Goal: Task Accomplishment & Management: Complete application form

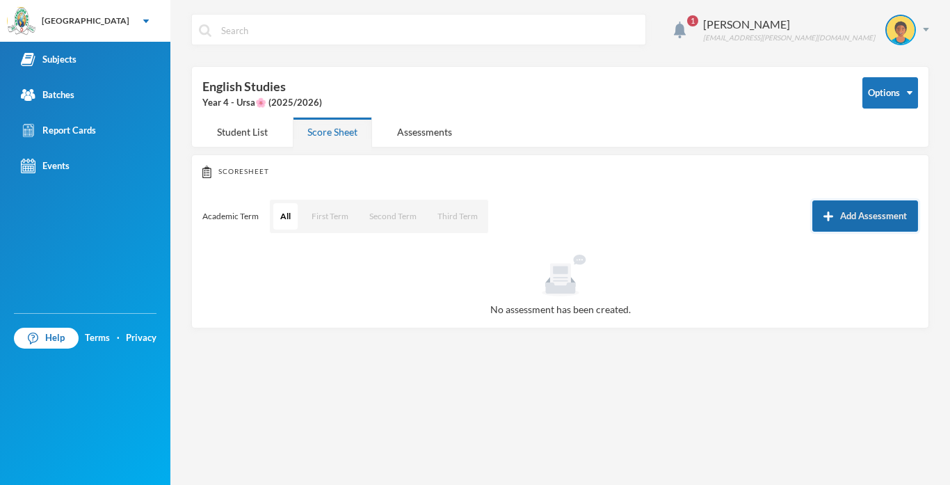
click at [834, 216] on button "Add Assessment" at bounding box center [865, 215] width 106 height 31
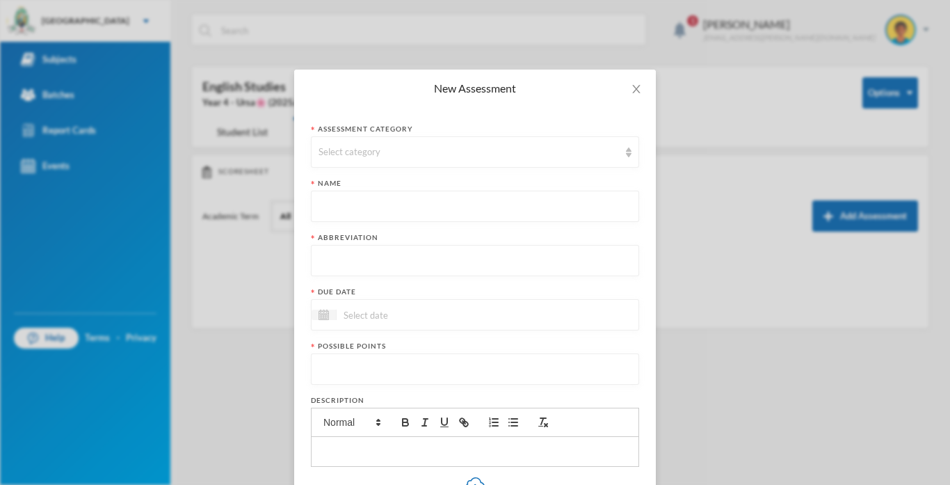
click at [478, 169] on form "Assessment category Select category Name Abbreviation Due date Possible points …" at bounding box center [475, 365] width 328 height 482
click at [437, 163] on div "Select category" at bounding box center [475, 151] width 328 height 31
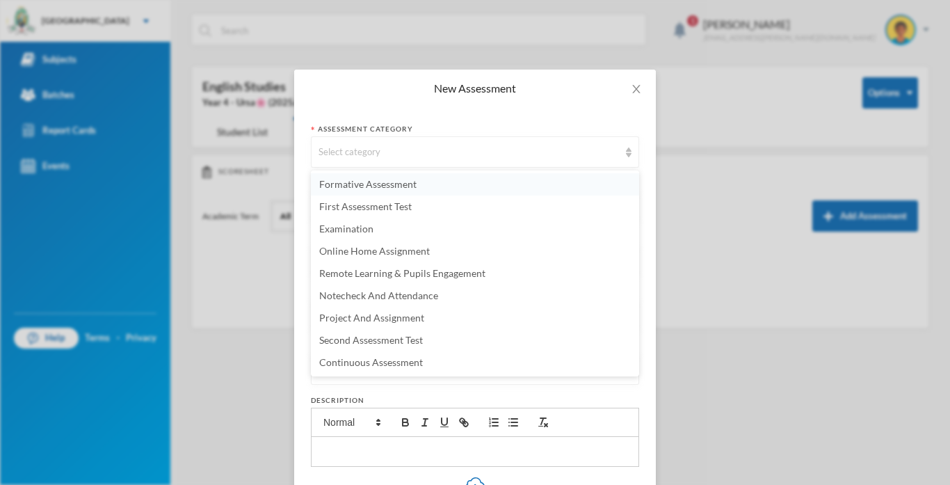
click at [367, 187] on span "Formative Assessment" at bounding box center [367, 184] width 97 height 12
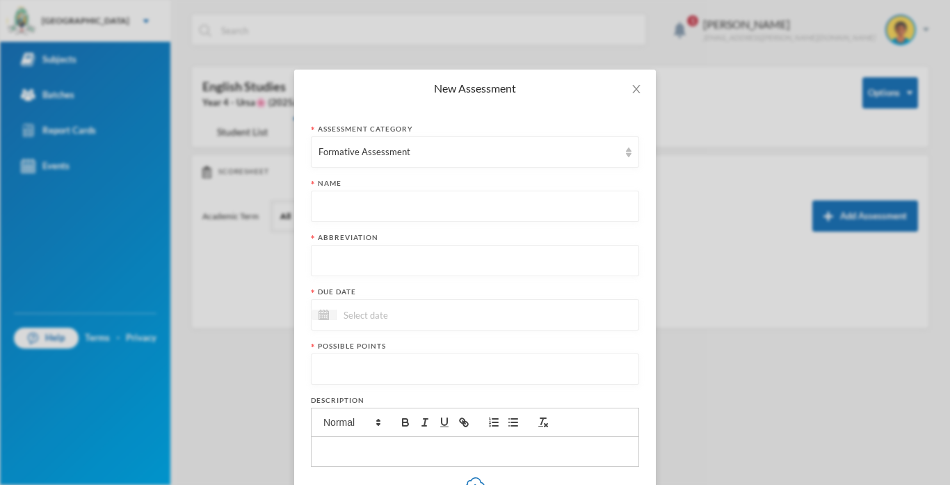
click at [363, 197] on input "text" at bounding box center [474, 206] width 313 height 31
type input "Formative Assessment"
click at [353, 252] on input "text" at bounding box center [474, 258] width 313 height 31
type input "F.A"
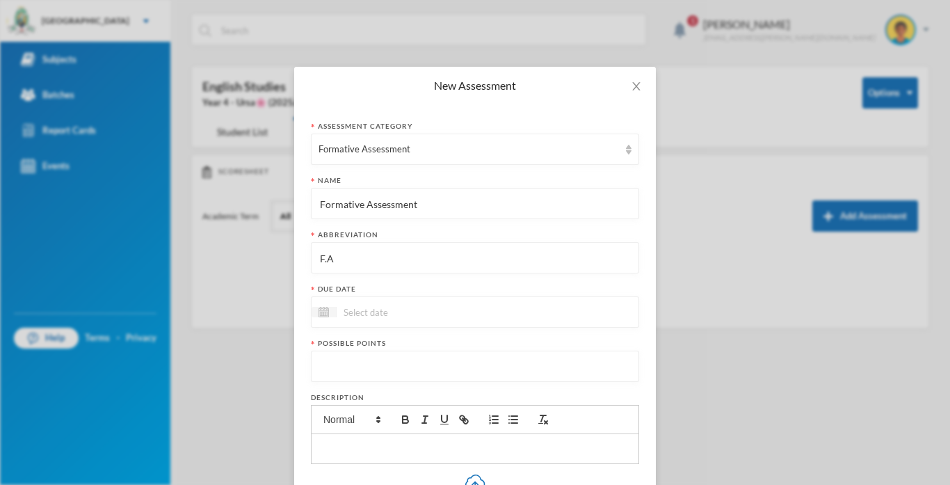
click at [355, 308] on input at bounding box center [395, 312] width 117 height 16
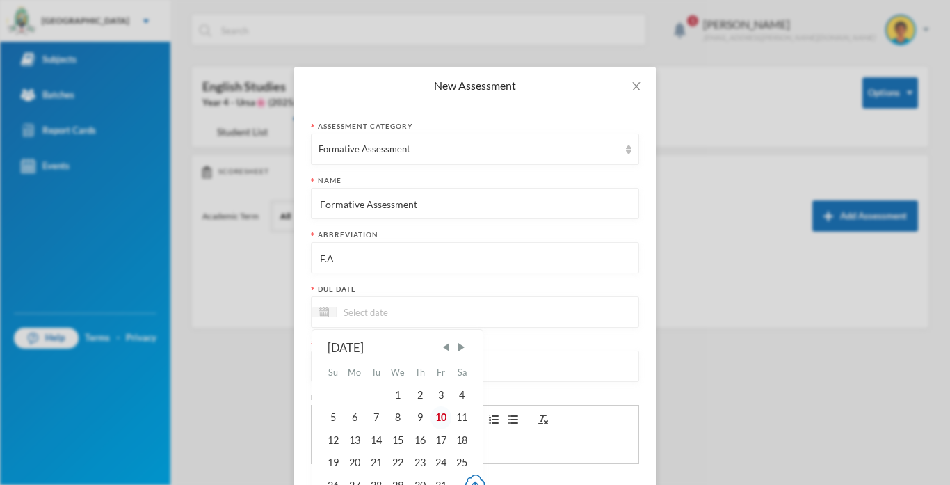
click at [441, 414] on div "10" at bounding box center [440, 417] width 21 height 22
type input "10/10/2025"
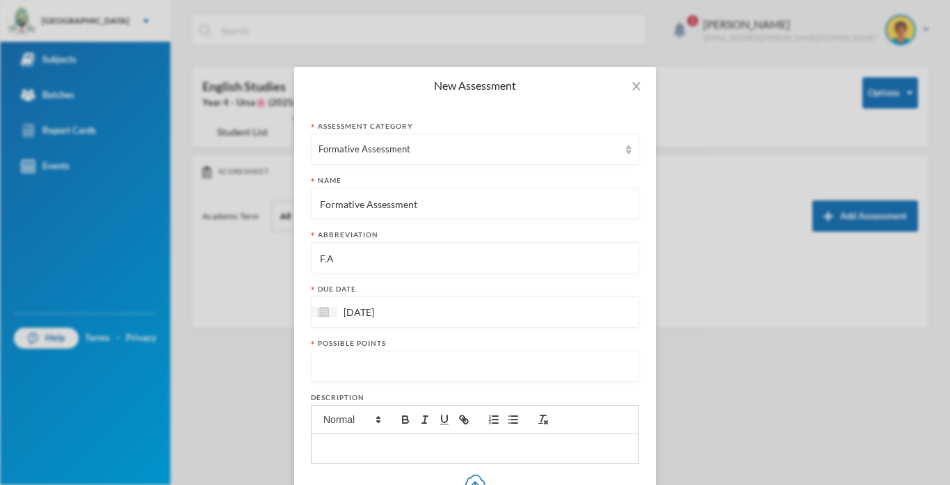
click at [369, 362] on input "number" at bounding box center [474, 366] width 313 height 31
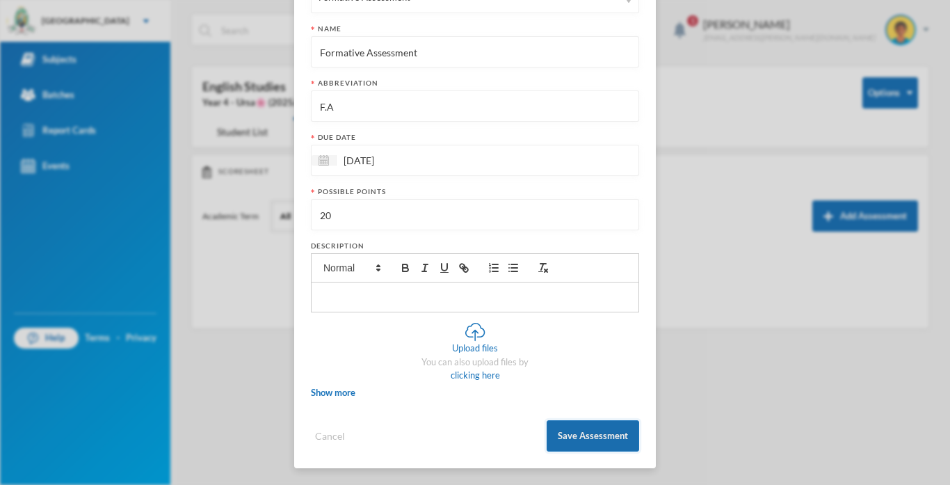
type input "20"
click at [578, 446] on button "Save Assessment" at bounding box center [593, 435] width 92 height 31
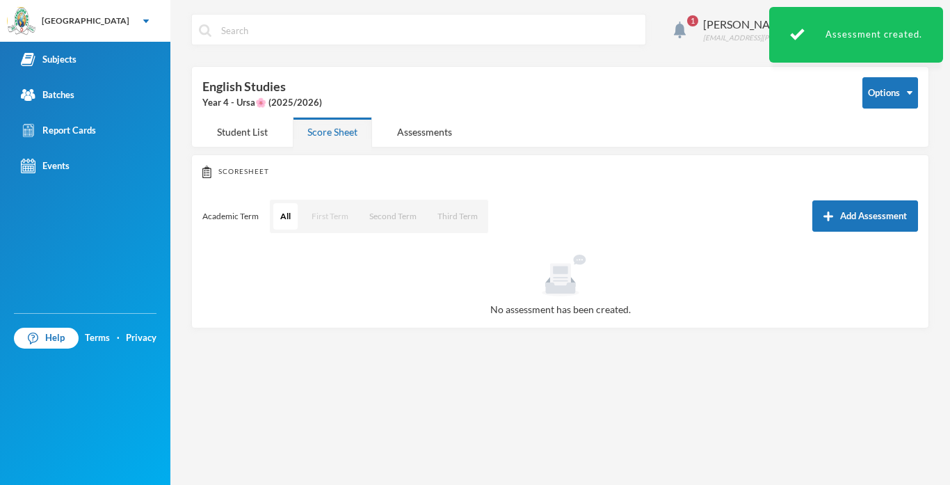
click at [338, 213] on button "First Term" at bounding box center [330, 216] width 51 height 26
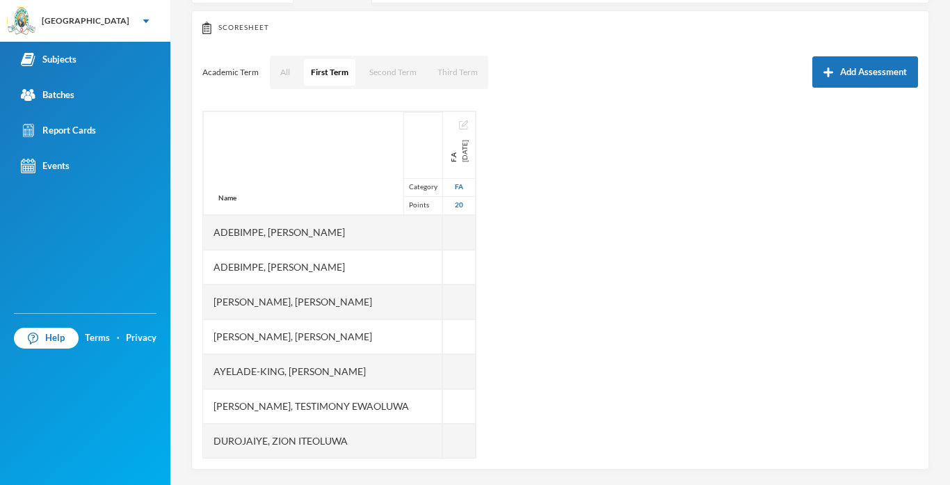
scroll to position [150, 0]
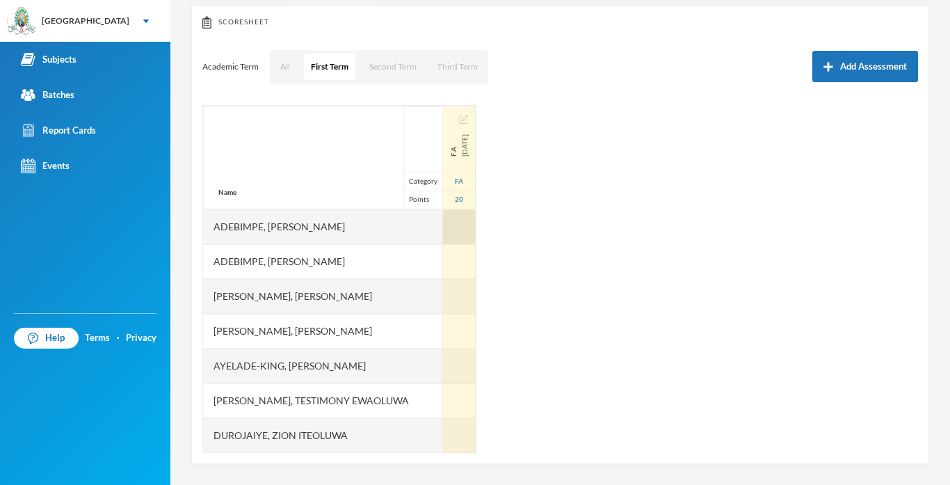
click at [450, 225] on div at bounding box center [459, 226] width 33 height 35
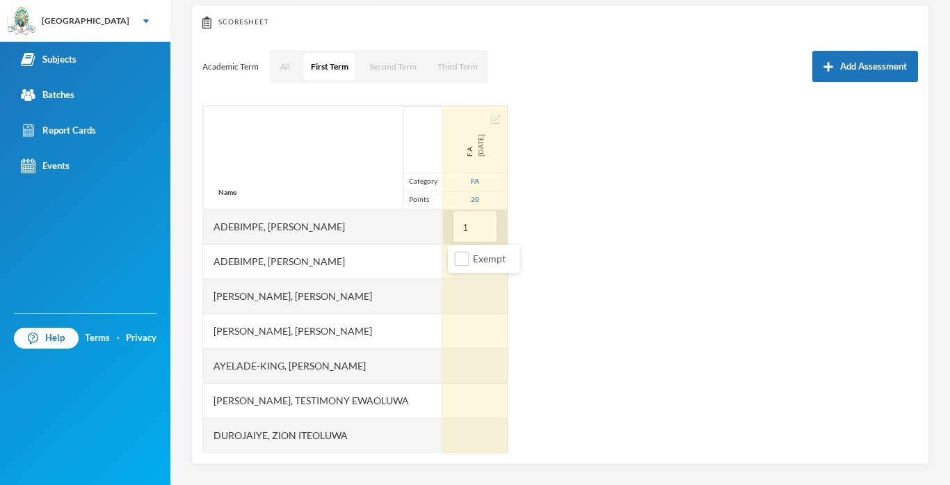
type input "10"
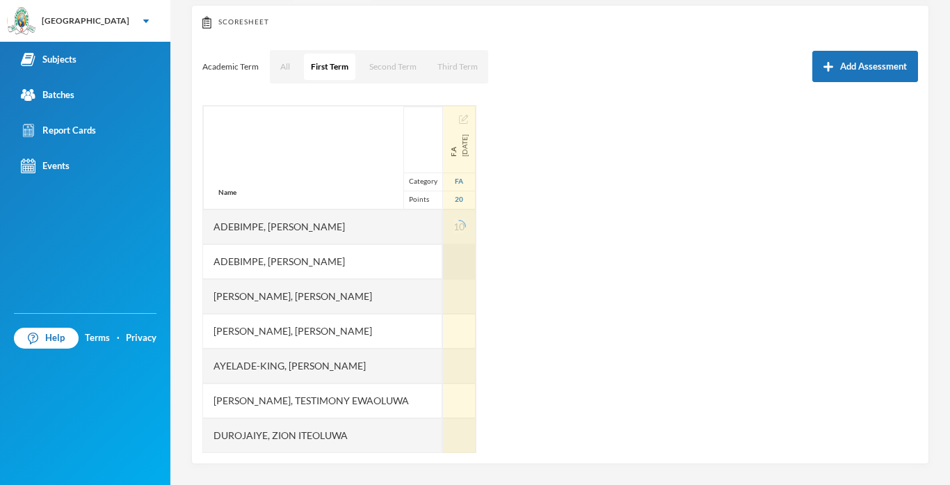
click at [454, 259] on div at bounding box center [459, 261] width 33 height 35
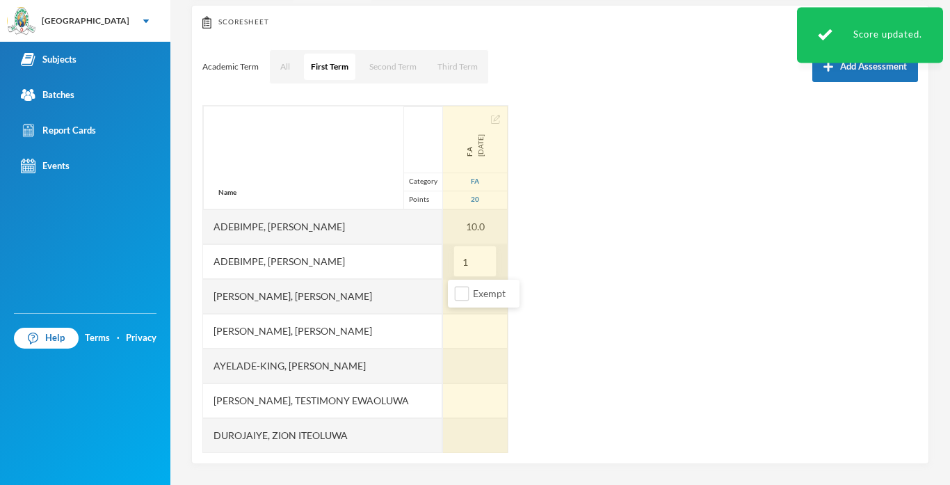
type input "13"
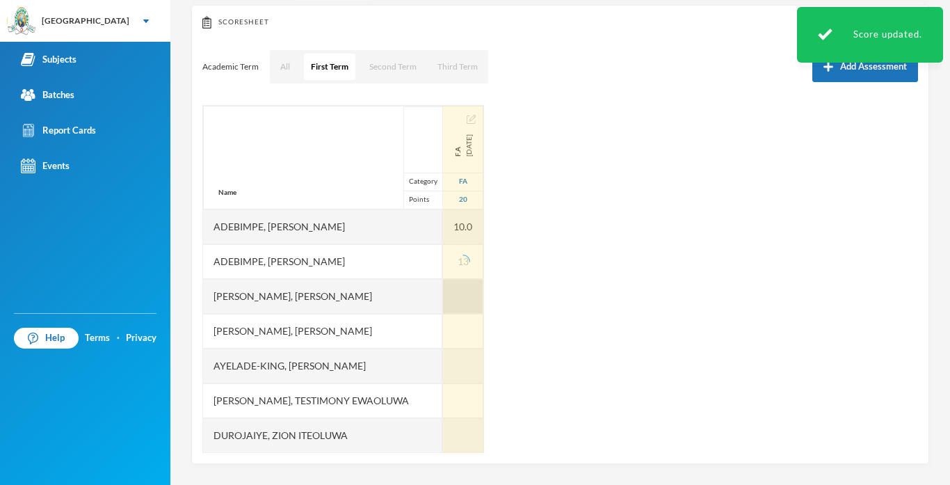
click at [462, 300] on div at bounding box center [463, 296] width 40 height 35
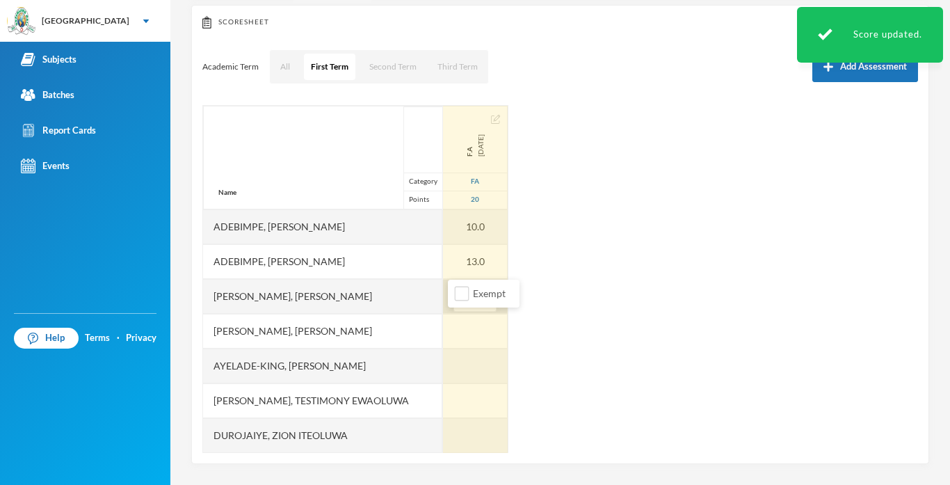
type input "13"
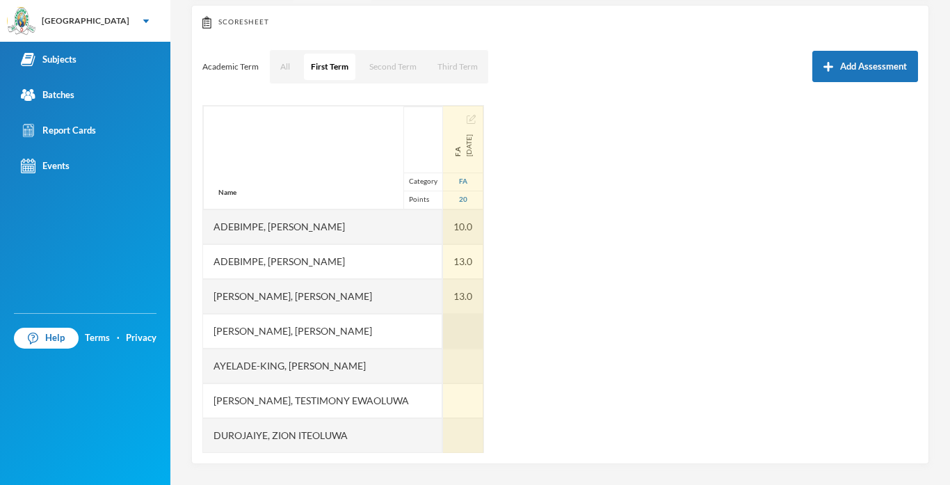
click at [462, 328] on div at bounding box center [463, 331] width 40 height 35
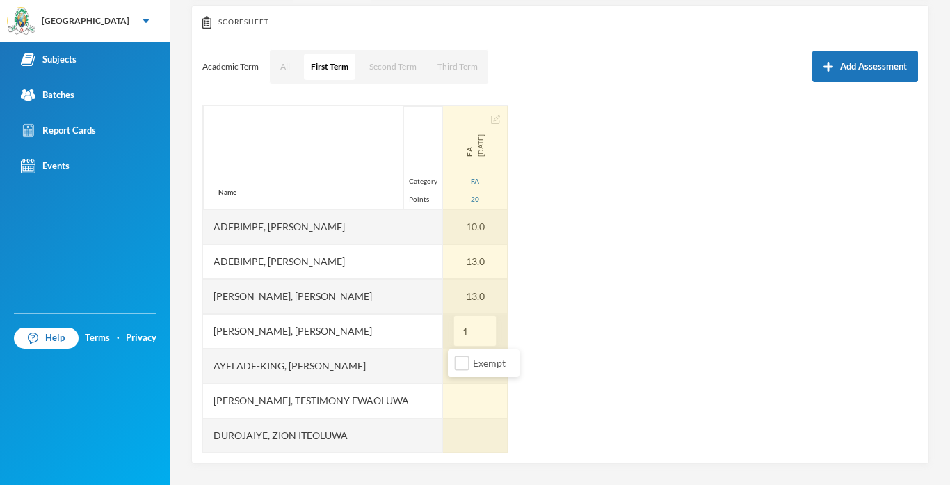
type input "12"
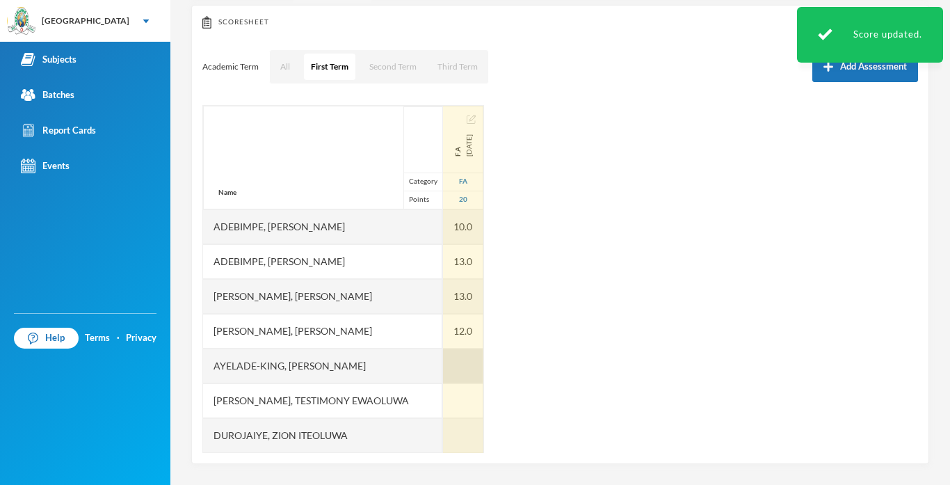
click at [464, 359] on div at bounding box center [463, 365] width 40 height 35
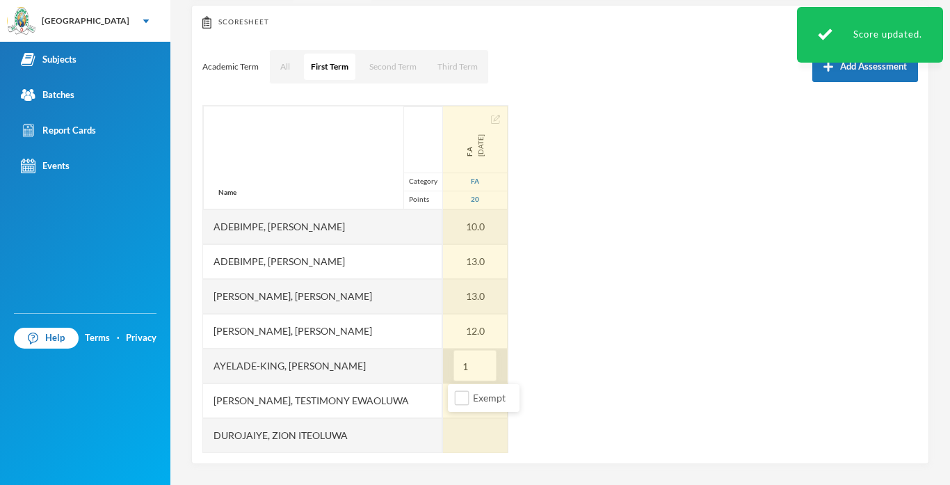
type input "17"
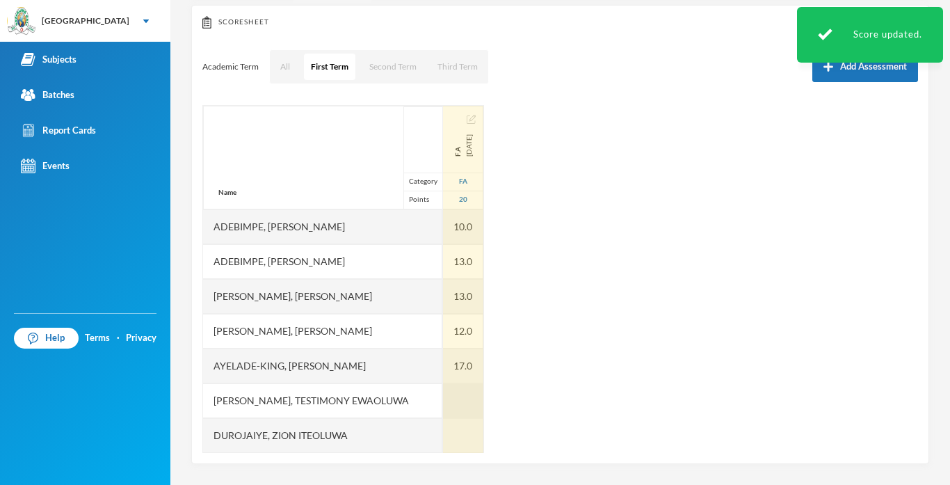
click at [467, 399] on div at bounding box center [463, 400] width 40 height 35
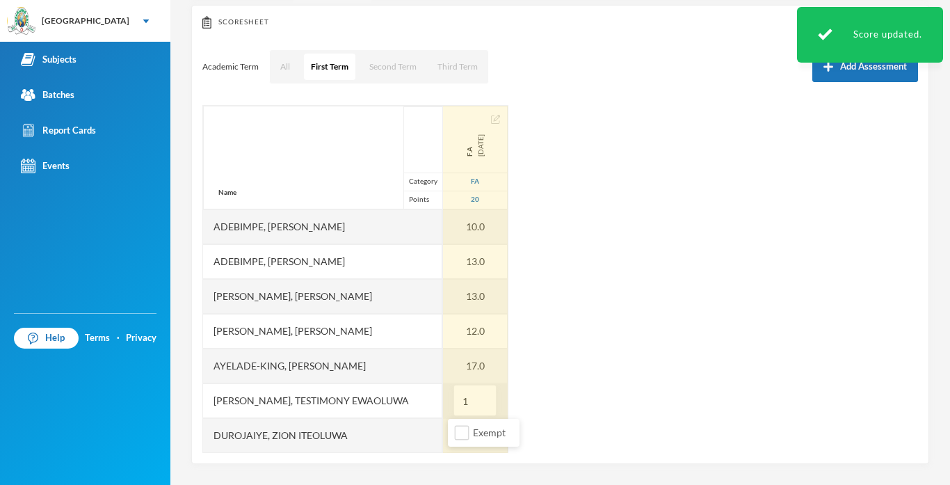
type input "12"
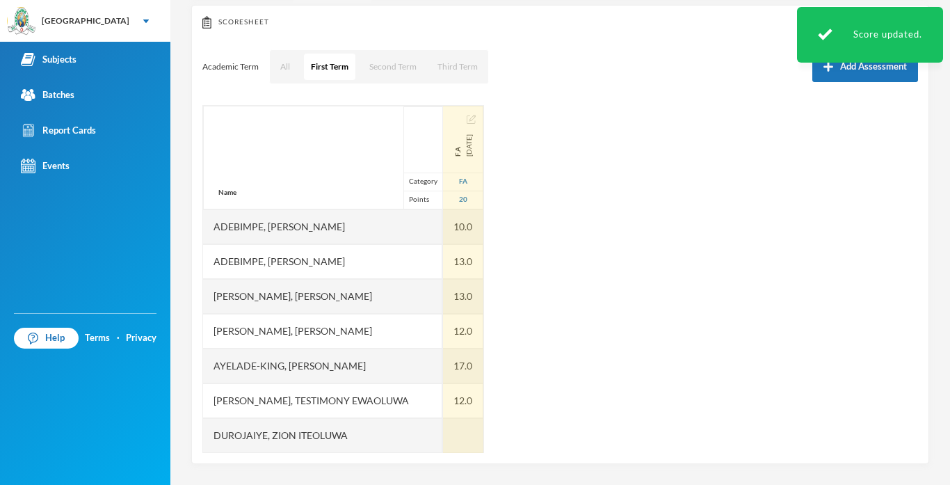
click at [467, 454] on div "Scoresheet Academic Term All First Term Second Term Third Term Add Assessment N…" at bounding box center [560, 234] width 738 height 459
click at [466, 441] on div at bounding box center [463, 435] width 40 height 35
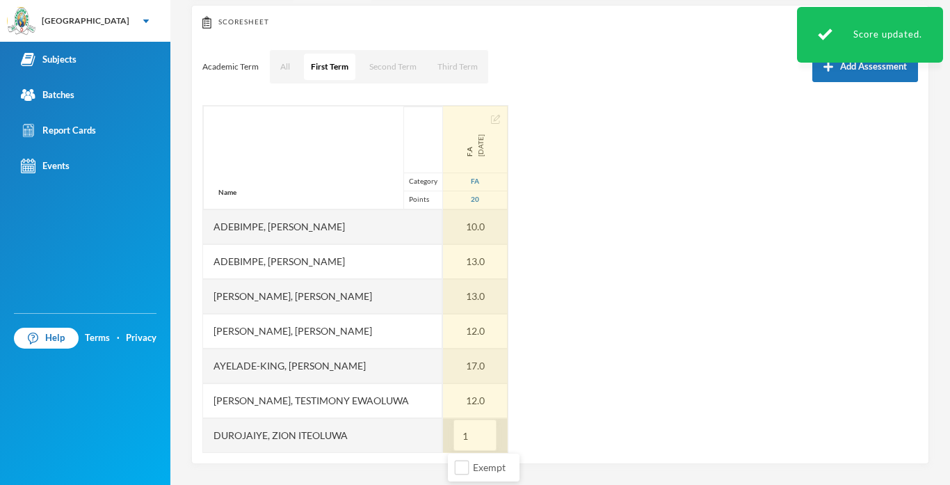
type input "13"
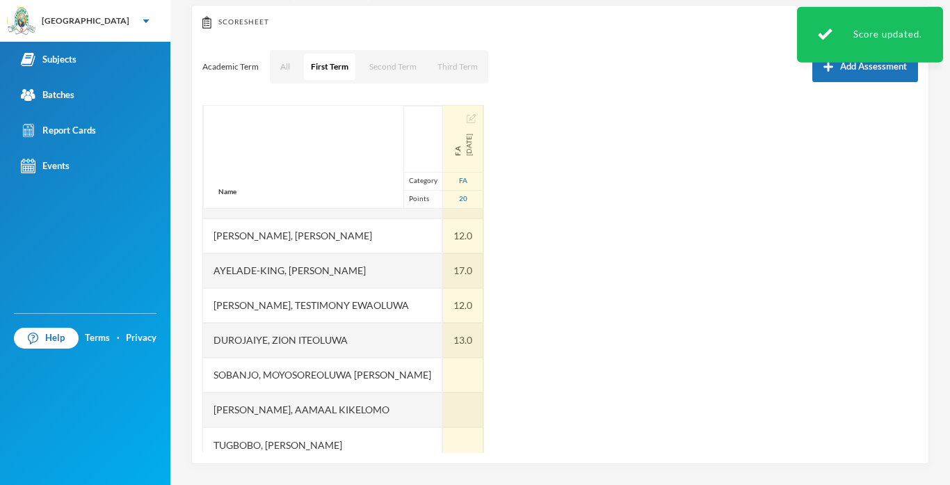
scroll to position [105, 0]
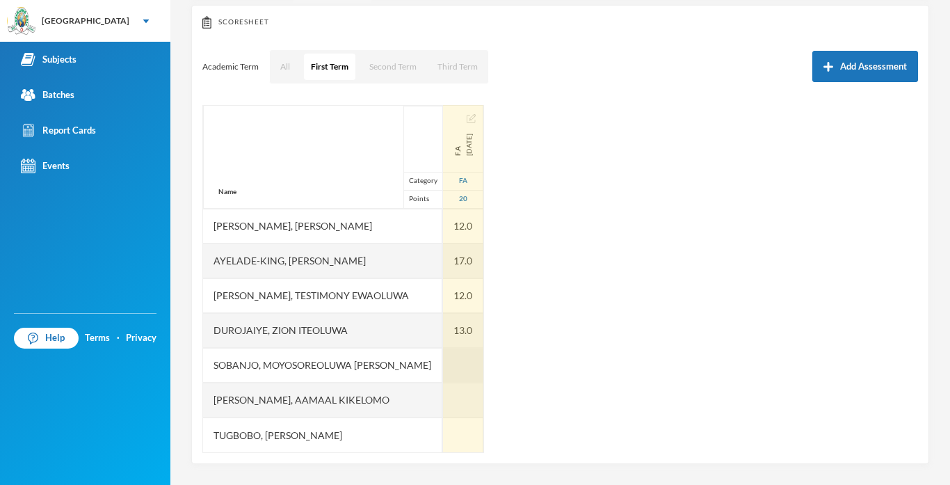
click at [469, 357] on div at bounding box center [463, 365] width 40 height 35
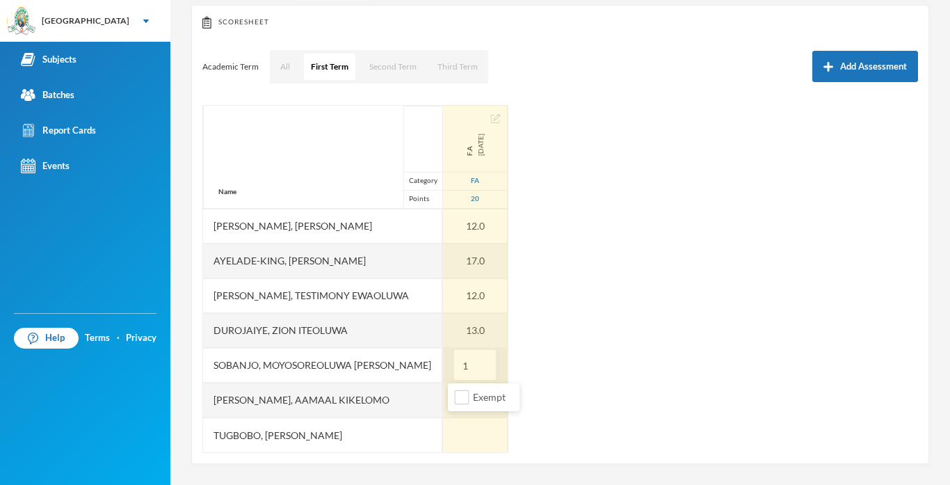
type input "15"
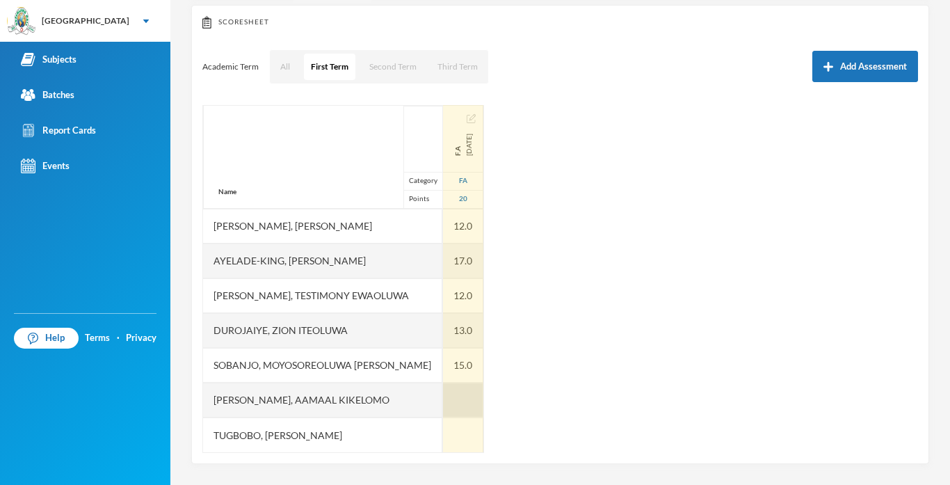
click at [467, 399] on div at bounding box center [463, 399] width 40 height 35
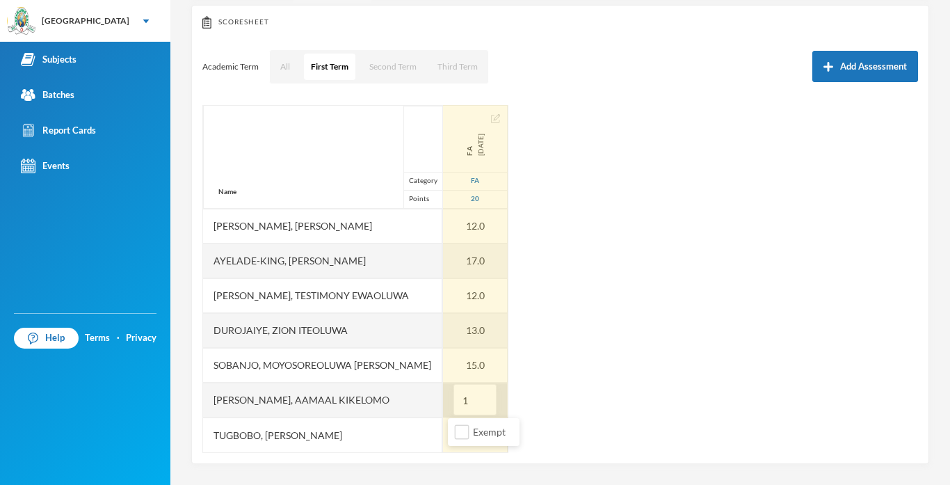
type input "12"
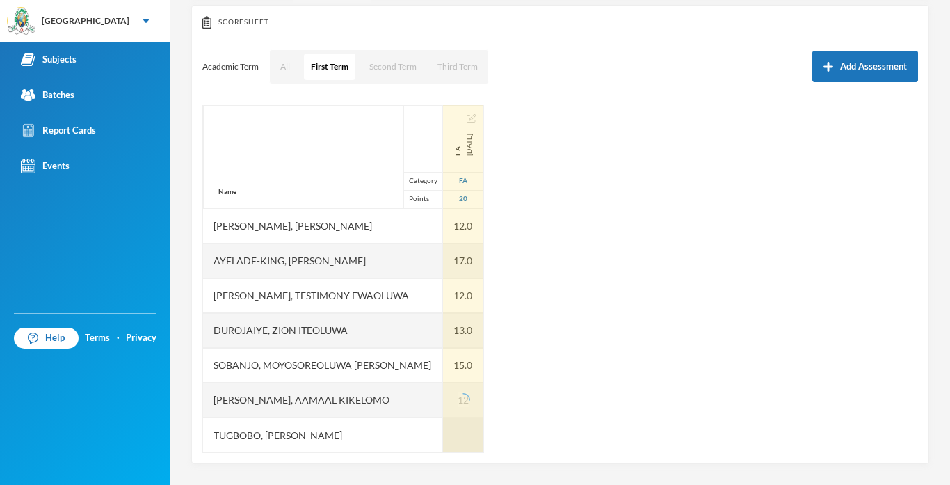
click at [460, 428] on div at bounding box center [463, 434] width 40 height 35
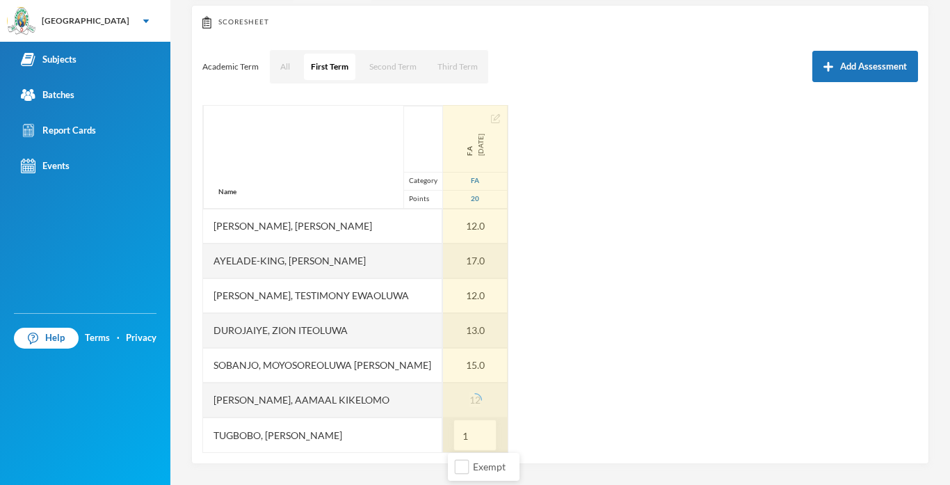
type input "12"
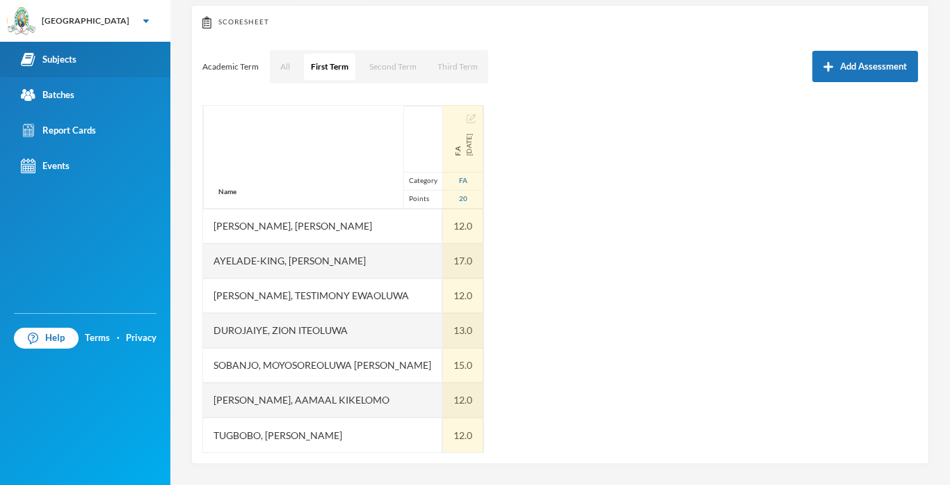
click at [56, 51] on link "Subjects" at bounding box center [85, 59] width 170 height 35
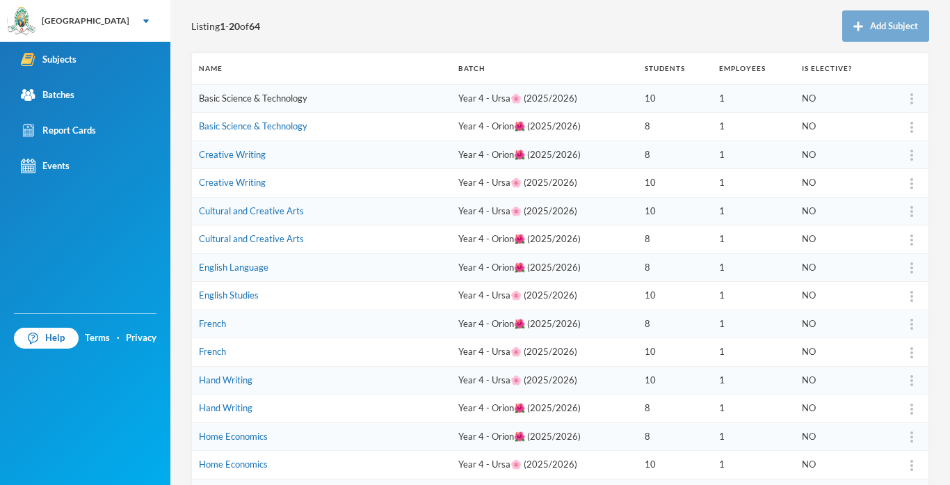
click at [278, 99] on link "Basic Science & Technology" at bounding box center [253, 97] width 108 height 11
